Goal: Information Seeking & Learning: Learn about a topic

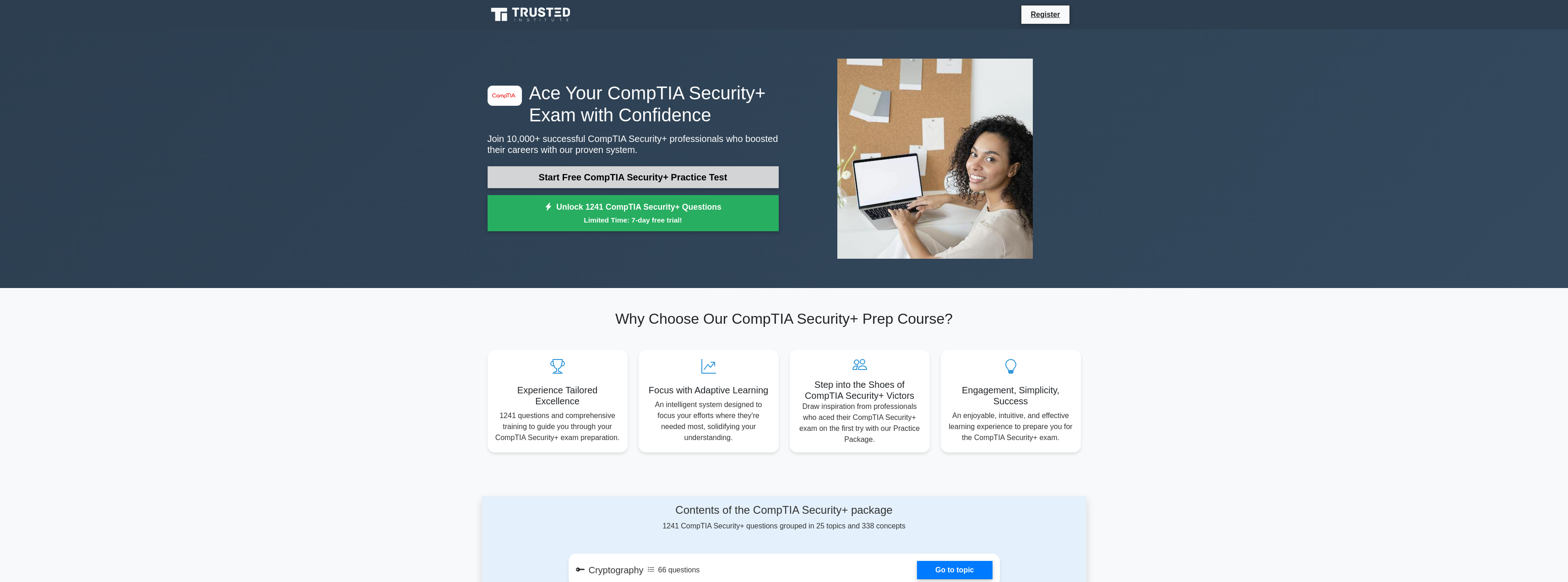
click at [565, 174] on link "Start Free CompTIA Security+ Practice Test" at bounding box center [632, 177] width 291 height 22
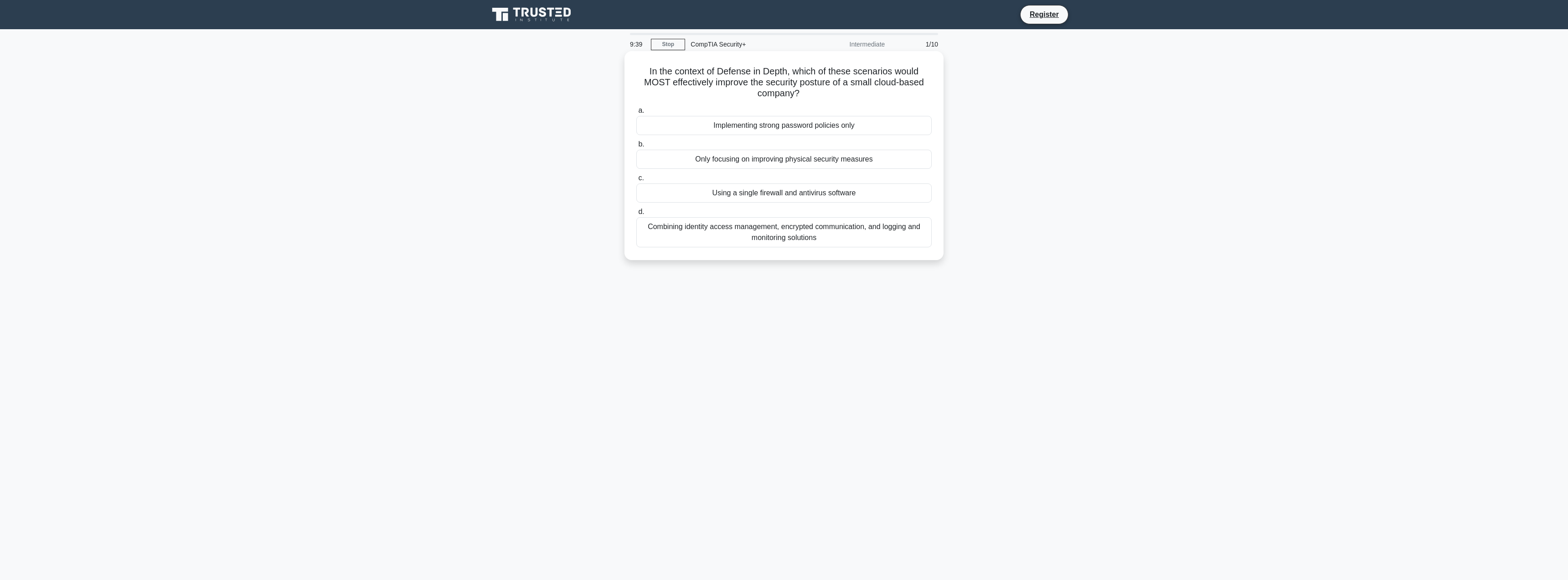
click at [726, 235] on div "Combining identity access management, encrypted communication, and logging and …" at bounding box center [783, 232] width 295 height 30
click at [636, 215] on input "d. Combining identity access management, encrypted communication, and logging a…" at bounding box center [636, 212] width 0 height 6
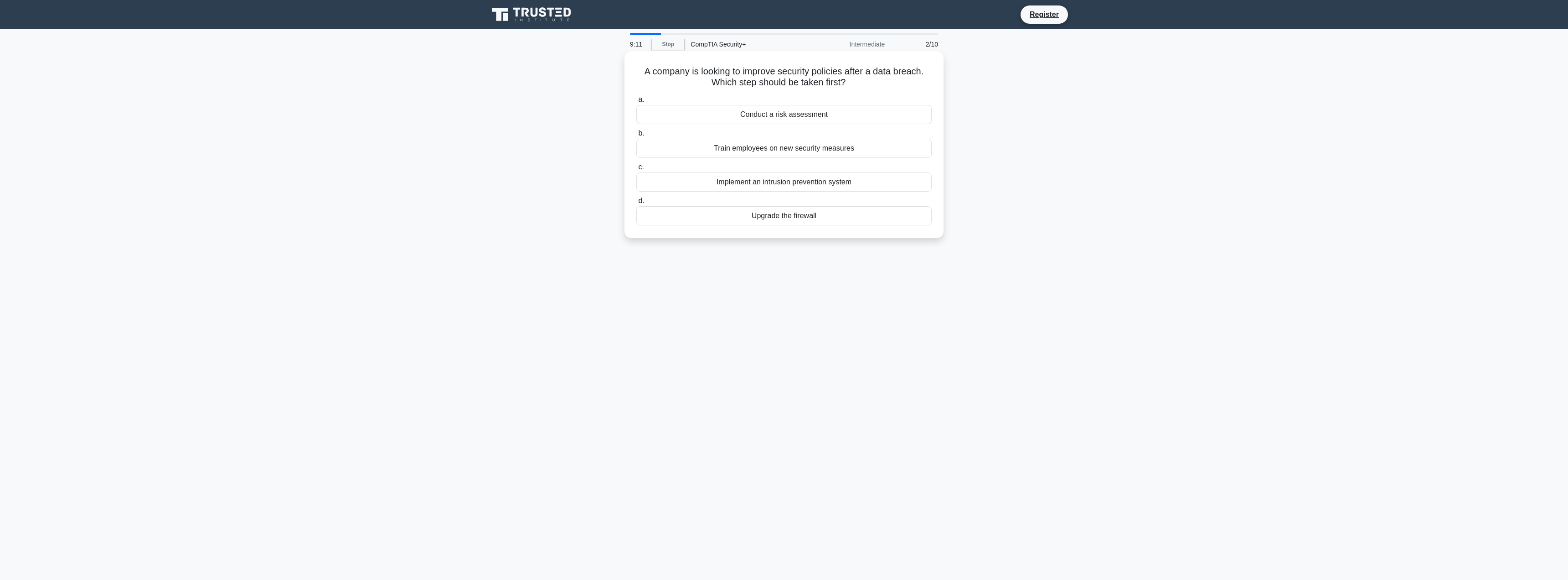
click at [719, 152] on div "Train employees on new security measures" at bounding box center [783, 148] width 295 height 19
click at [636, 136] on input "b. Train employees on new security measures" at bounding box center [636, 134] width 0 height 6
click at [736, 123] on div "Containment" at bounding box center [783, 125] width 295 height 19
click at [636, 114] on input "a. Containment" at bounding box center [636, 110] width 0 height 6
click at [739, 215] on div "A visitor is tampering with the access control system" at bounding box center [783, 205] width 295 height 19
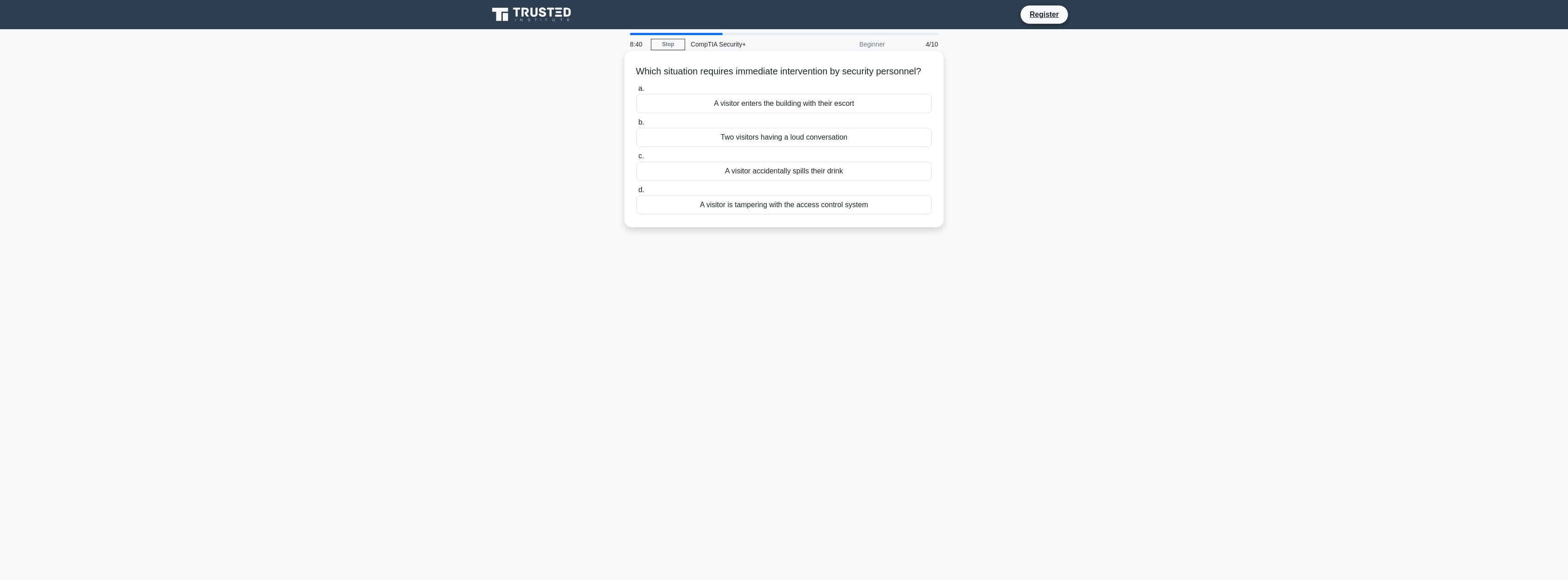
click at [636, 193] on input "d. A visitor is tampering with the access control system" at bounding box center [636, 190] width 0 height 6
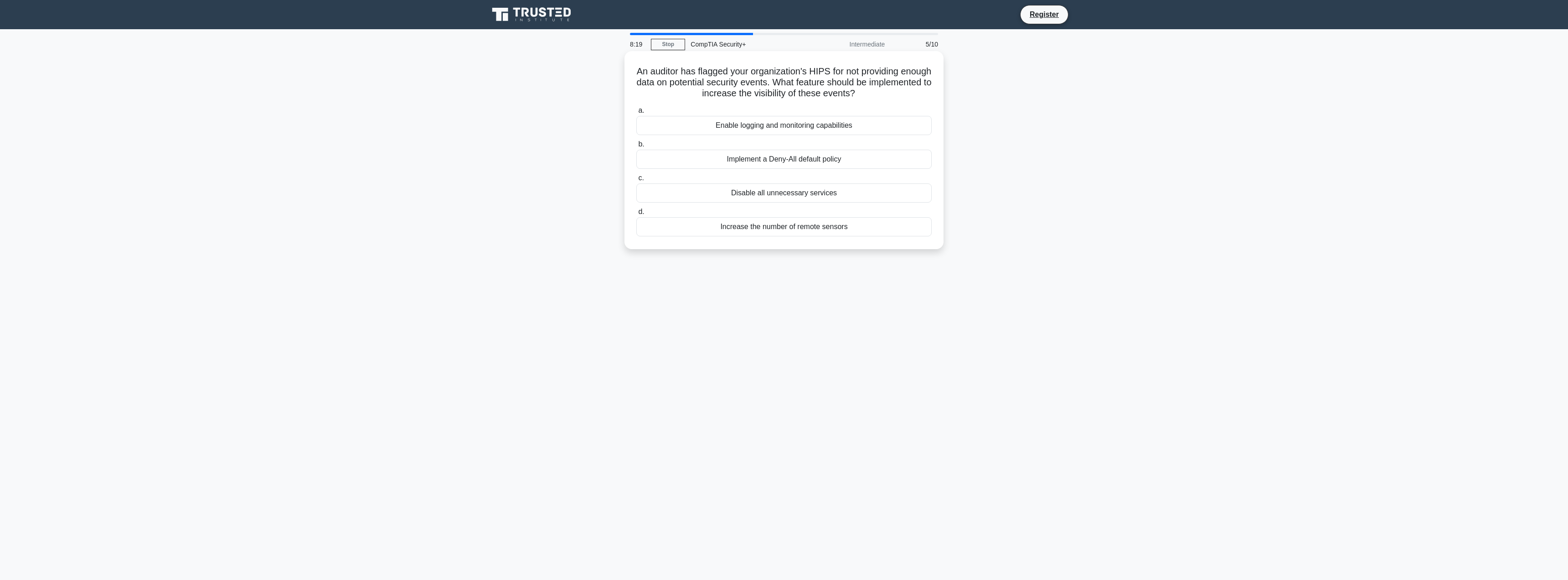
click at [769, 125] on div "Enable logging and monitoring capabilities" at bounding box center [783, 125] width 295 height 19
click at [636, 114] on input "a. Enable logging and monitoring capabilities" at bounding box center [636, 110] width 0 height 6
click at [765, 148] on div "Containment" at bounding box center [783, 148] width 295 height 19
click at [636, 136] on input "b. Containment" at bounding box center [636, 134] width 0 height 6
click at [749, 159] on div "Confirm the identity of the coworker before sharing any information." at bounding box center [783, 159] width 295 height 19
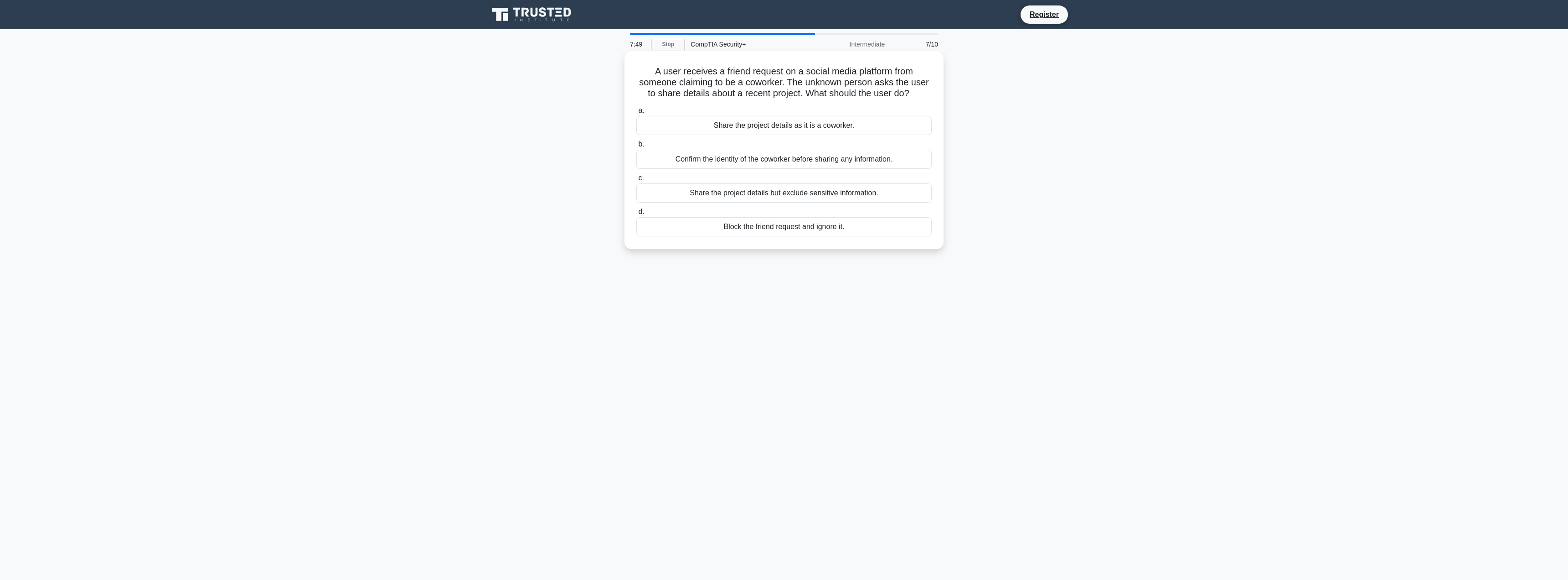
click at [636, 147] on input "b. Confirm the identity of the coworker before sharing any information." at bounding box center [636, 145] width 0 height 6
click at [729, 161] on div "Enable location tracking" at bounding box center [783, 159] width 295 height 19
click at [636, 147] on input "b. Enable location tracking" at bounding box center [636, 145] width 0 height 6
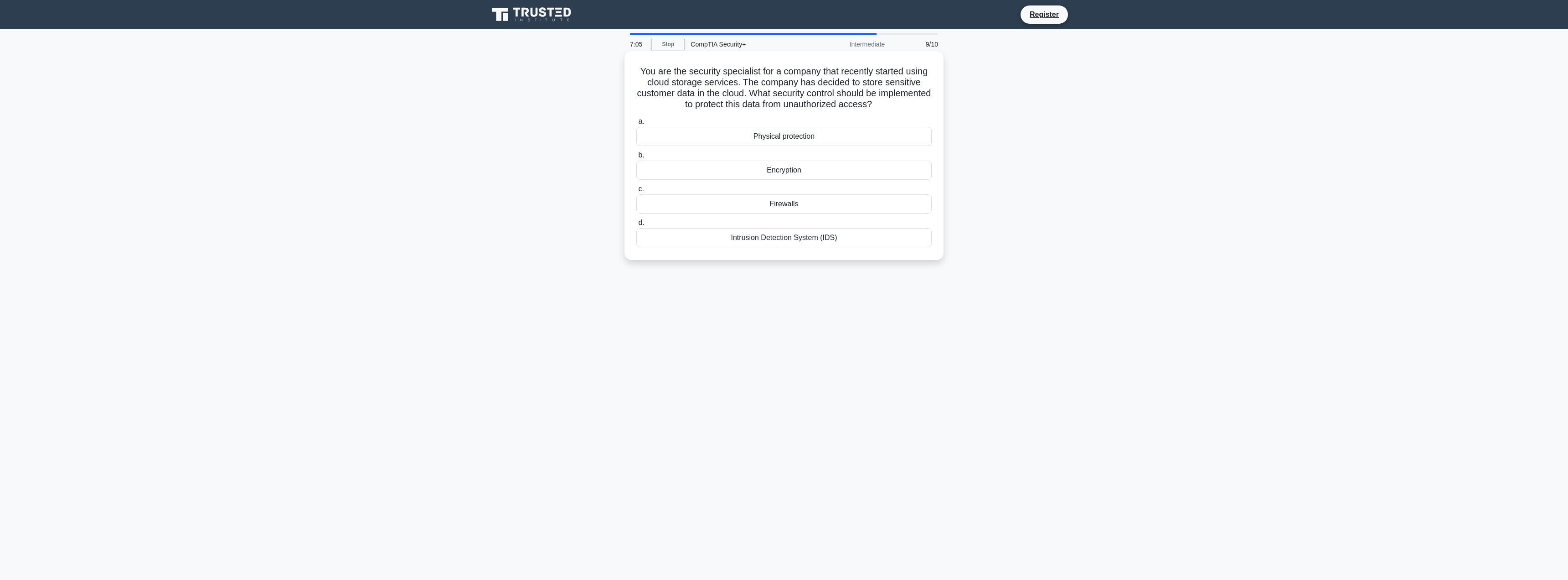
click at [778, 171] on div "Encryption" at bounding box center [783, 170] width 295 height 19
click at [636, 158] on input "b. Encryption" at bounding box center [636, 155] width 0 height 6
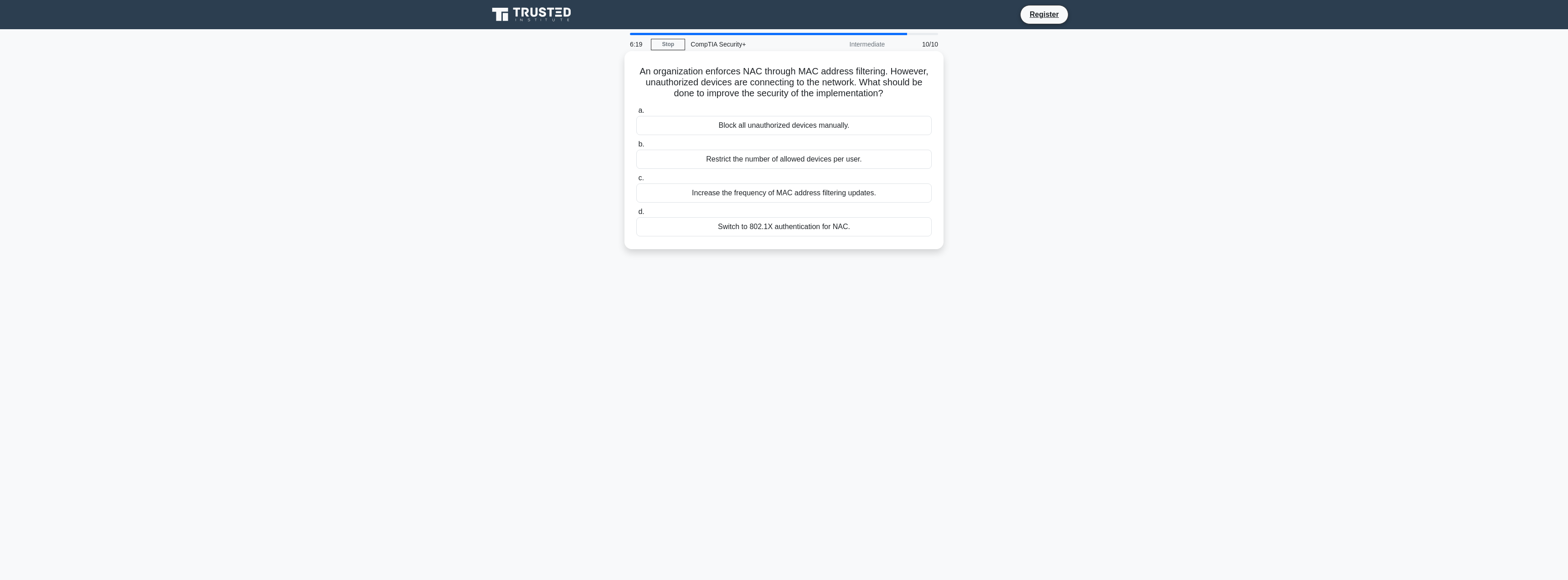
click at [755, 227] on div "Switch to 802.1X authentication for NAC." at bounding box center [783, 226] width 295 height 19
click at [636, 215] on input "d. Switch to 802.1X authentication for NAC." at bounding box center [636, 212] width 0 height 6
